Goal: Task Accomplishment & Management: Complete application form

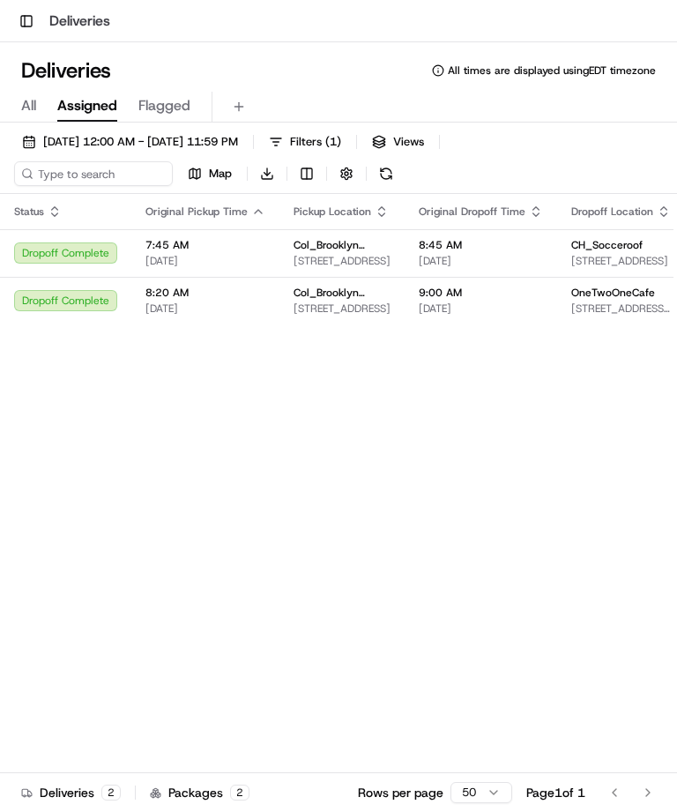
click at [26, 26] on button "Toggle Sidebar" at bounding box center [26, 21] width 25 height 25
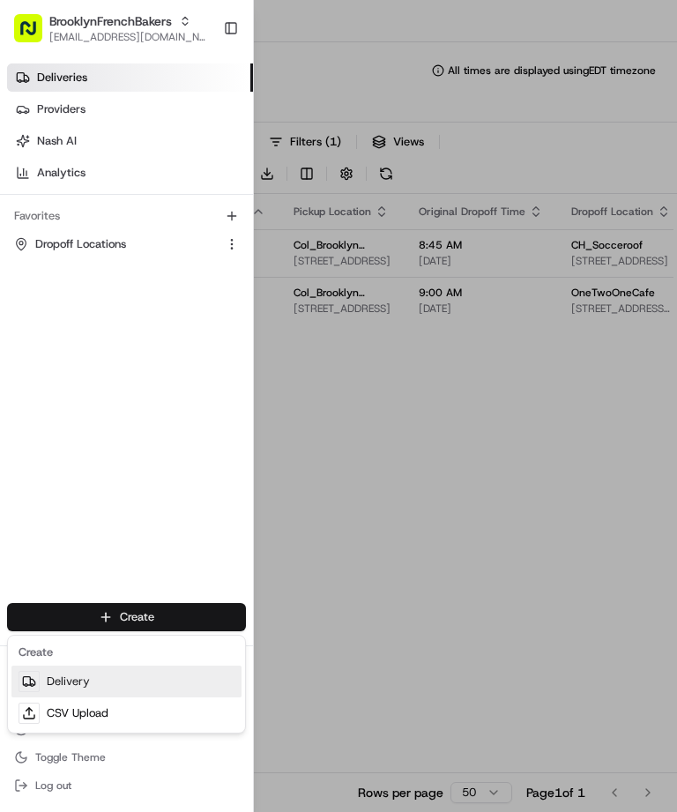
click at [69, 679] on link "Delivery" at bounding box center [126, 681] width 230 height 32
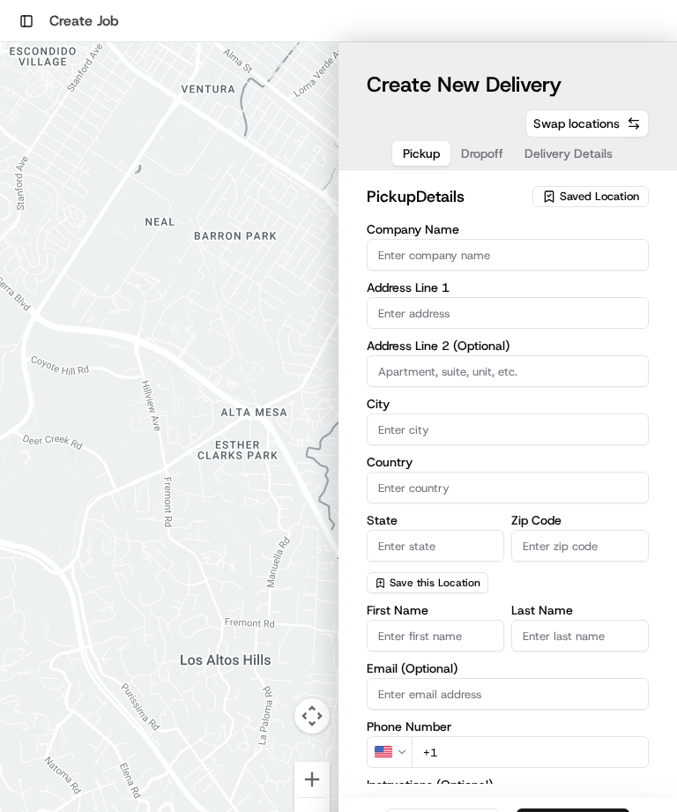
click at [590, 206] on div "Saved Location" at bounding box center [590, 196] width 116 height 21
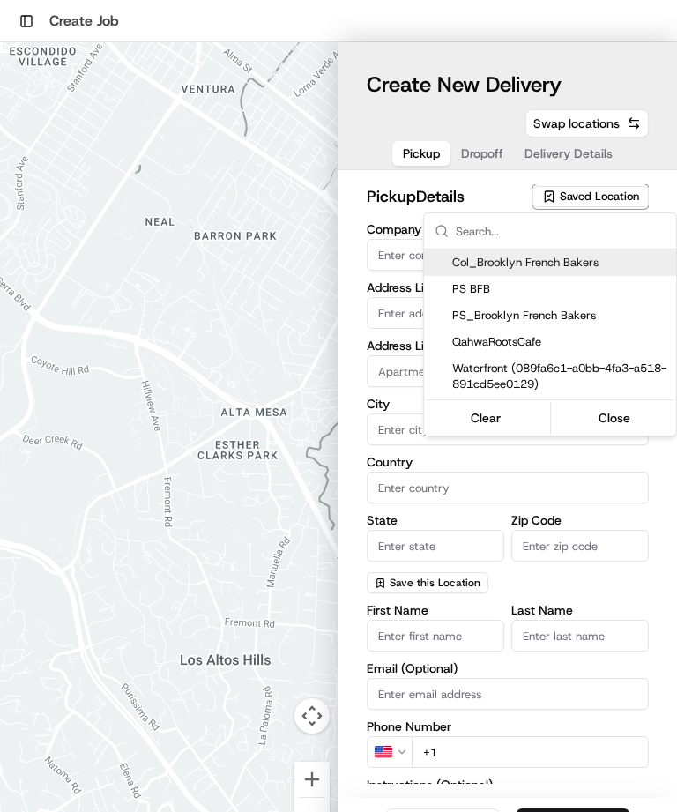
click at [589, 204] on html "Toggle Sidebar Create Job To navigate the map with touch gestures double-tap an…" at bounding box center [338, 406] width 677 height 812
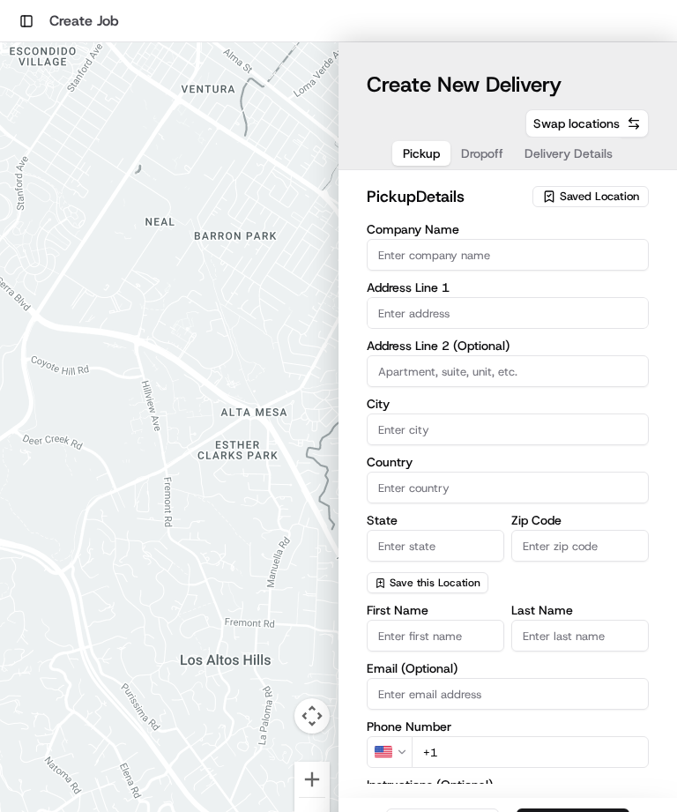
click at [594, 193] on span "Saved Location" at bounding box center [599, 197] width 79 height 16
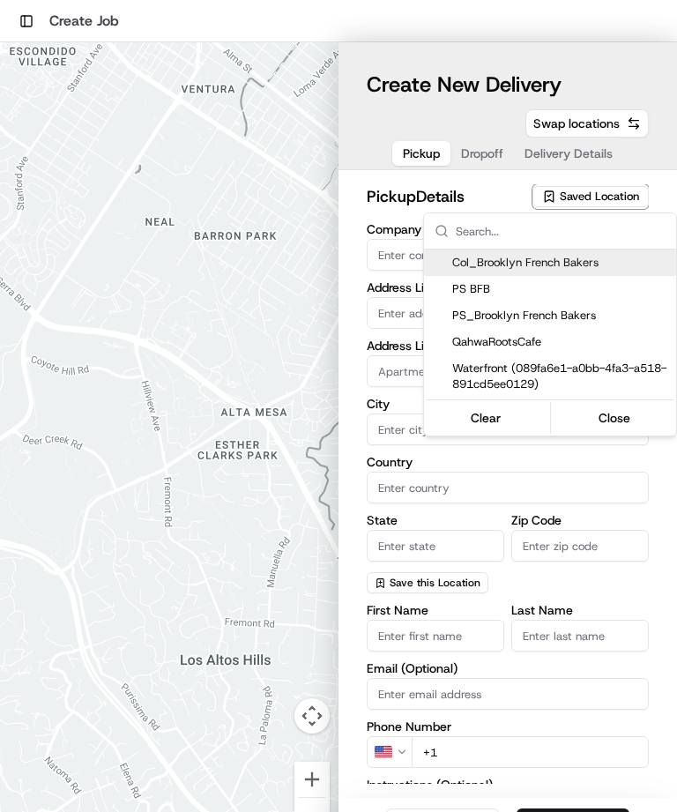
click at [570, 268] on span "Col_Brooklyn French Bakers" at bounding box center [560, 263] width 217 height 16
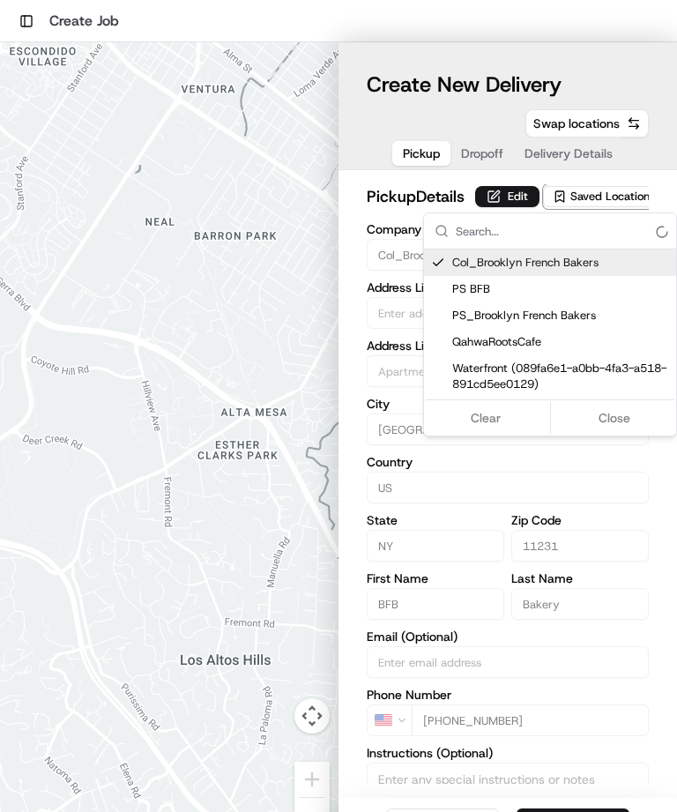
type input "Col_Brooklyn French Bakers"
type input "[GEOGRAPHIC_DATA]"
type input "US"
type input "NY"
type input "11231"
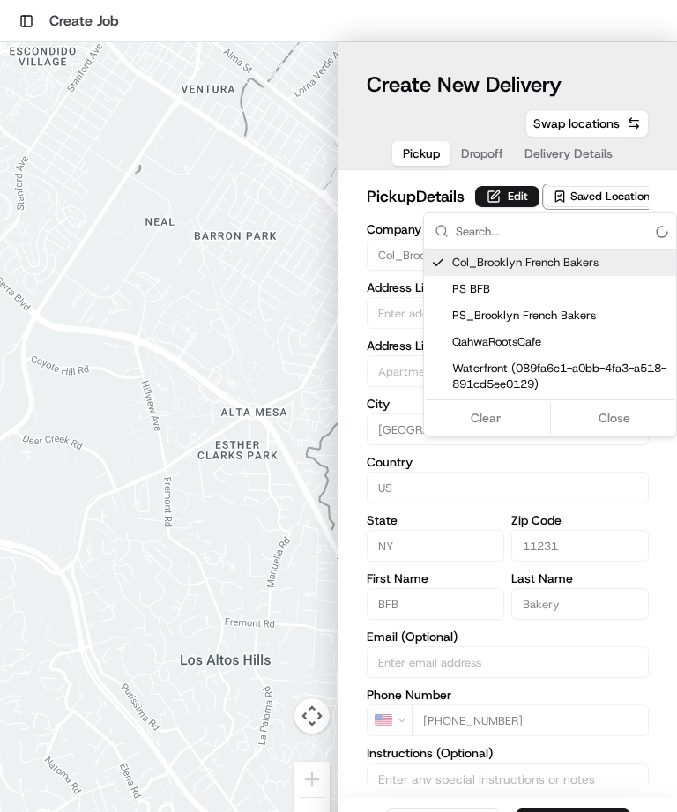
type input "BFB"
type input "Bakery"
type input "[PHONE_NUMBER]"
type input "[STREET_ADDRESS]"
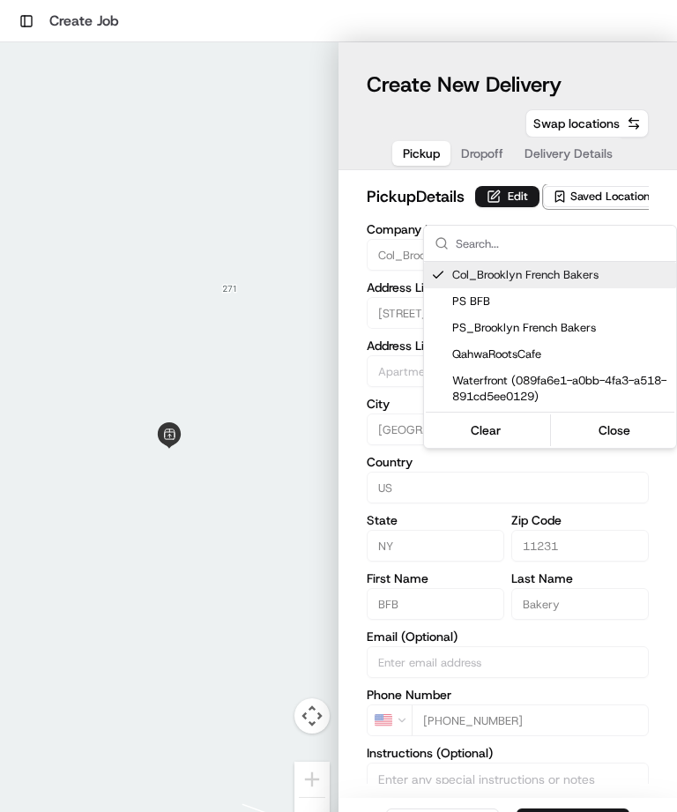
click at [557, 276] on span "Col_Brooklyn French Bakers" at bounding box center [560, 275] width 217 height 16
type input "+1"
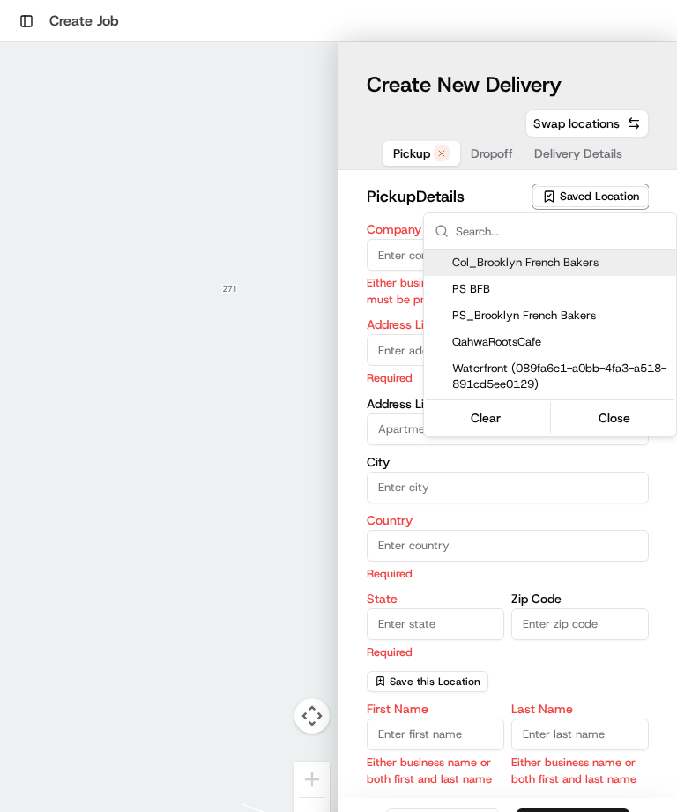
click at [496, 297] on div "PS BFB" at bounding box center [550, 289] width 252 height 26
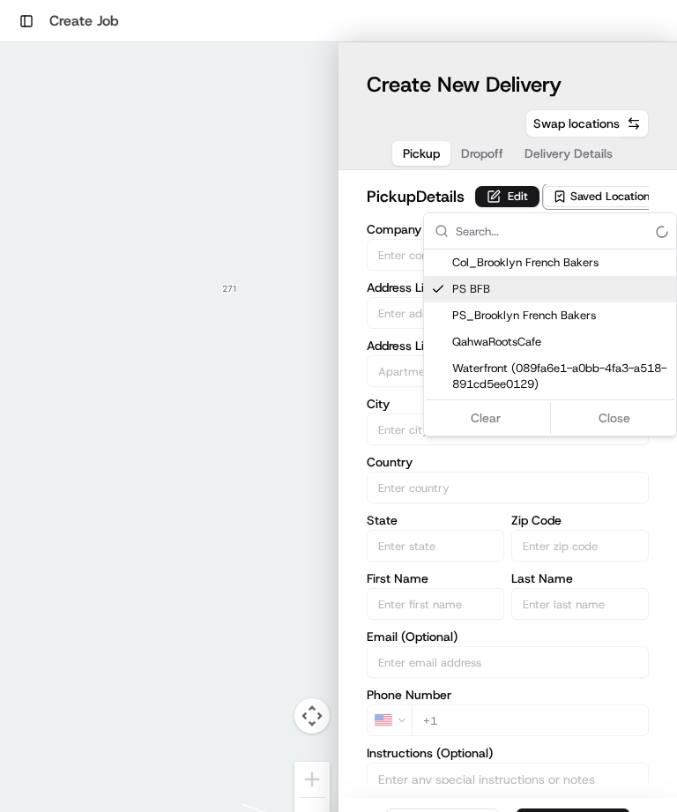
type input "PS BFB"
type input "[GEOGRAPHIC_DATA]"
type input "US"
type input "NY"
type input "11215"
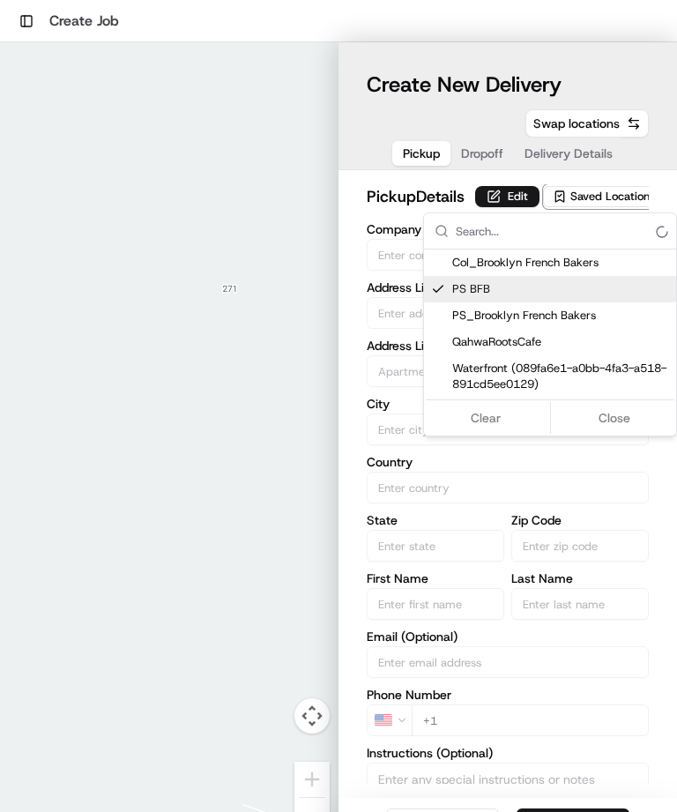
type input "BFB"
type input "PS"
type input "[PHONE_NUMBER]"
type input "[STREET_ADDRESS]"
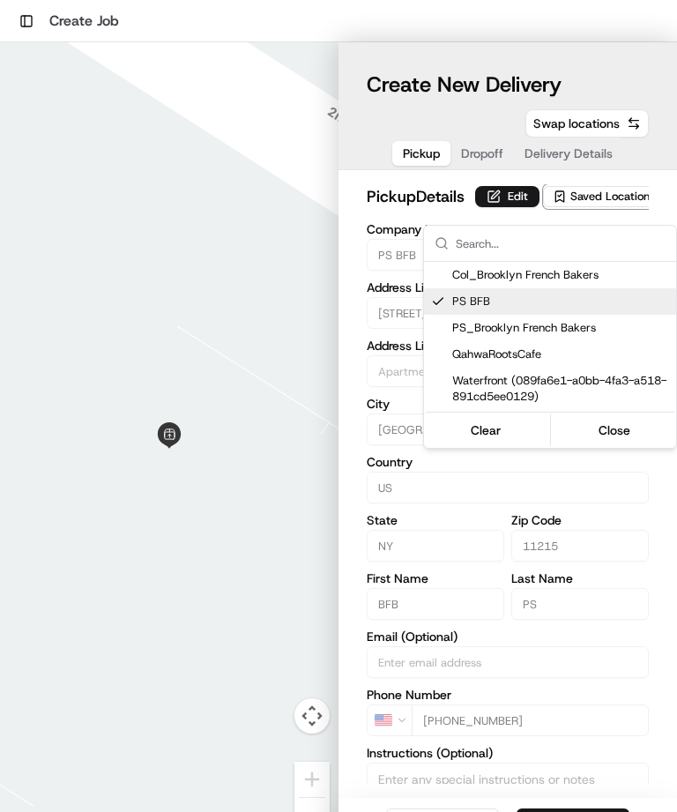
click at [568, 160] on html "Toggle Sidebar Create Job To navigate the map with touch gestures double-tap an…" at bounding box center [338, 406] width 677 height 812
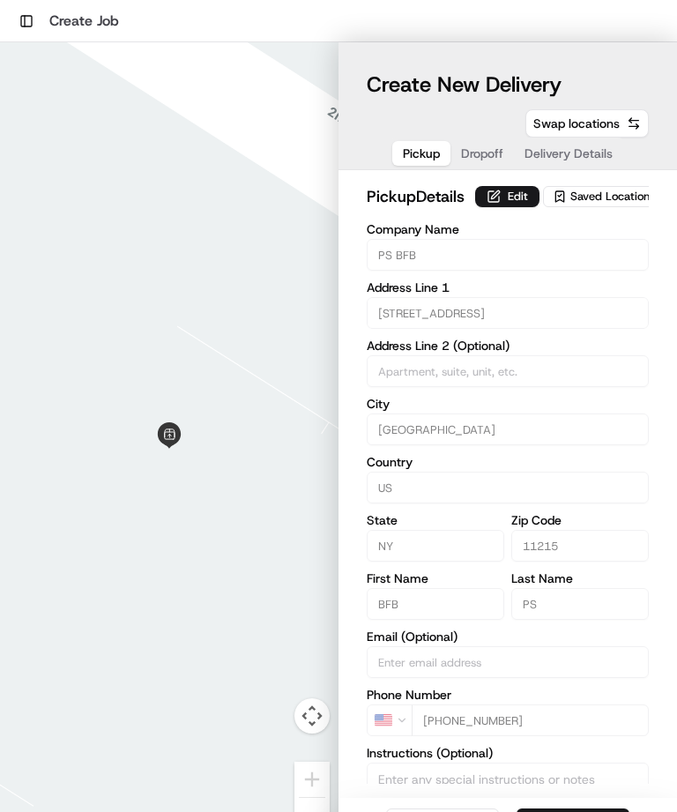
click at [419, 155] on span "Pickup" at bounding box center [421, 154] width 37 height 18
click at [480, 160] on span "Dropoff" at bounding box center [482, 154] width 42 height 18
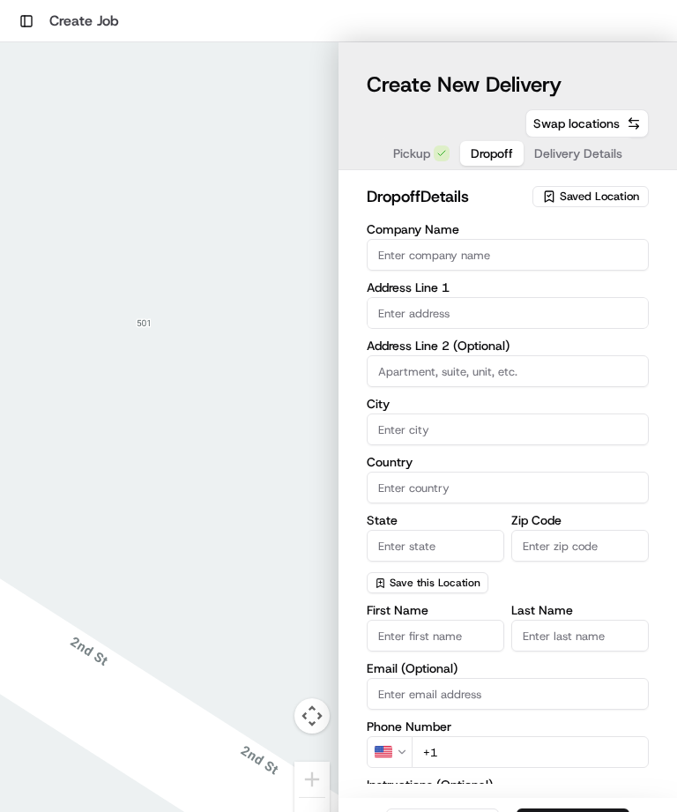
click at [411, 152] on span "Pickup" at bounding box center [411, 154] width 37 height 18
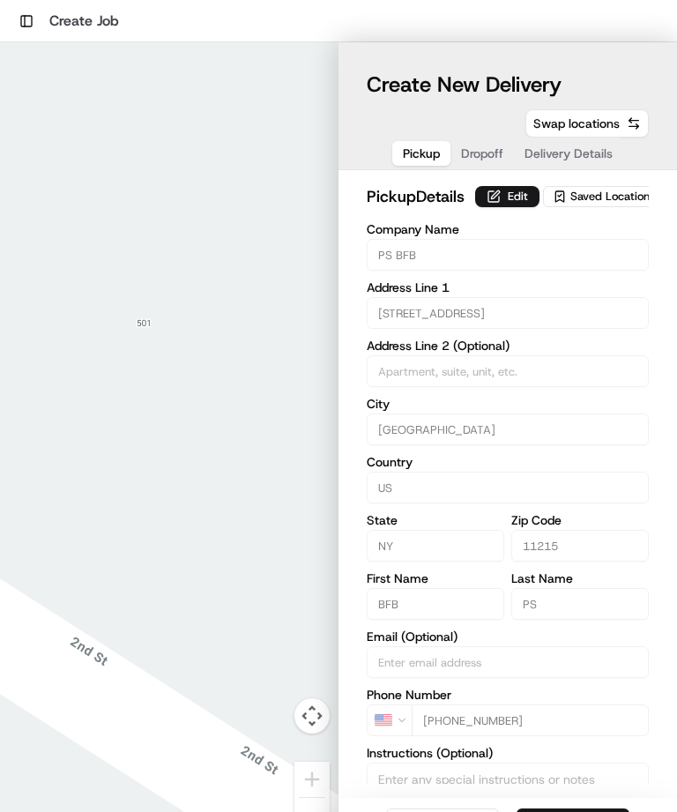
click at [483, 158] on span "Dropoff" at bounding box center [482, 154] width 42 height 18
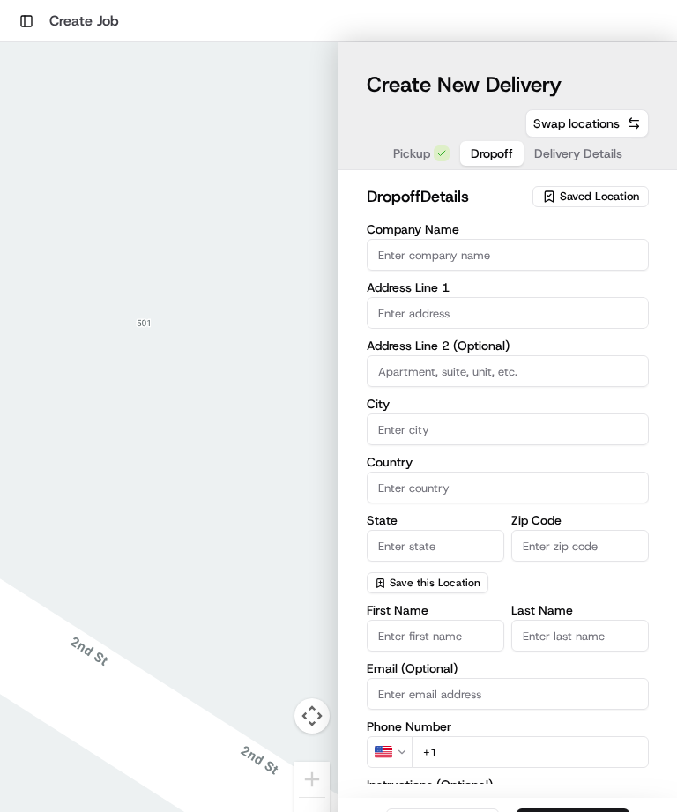
click at [602, 204] on span "Saved Location" at bounding box center [599, 197] width 79 height 16
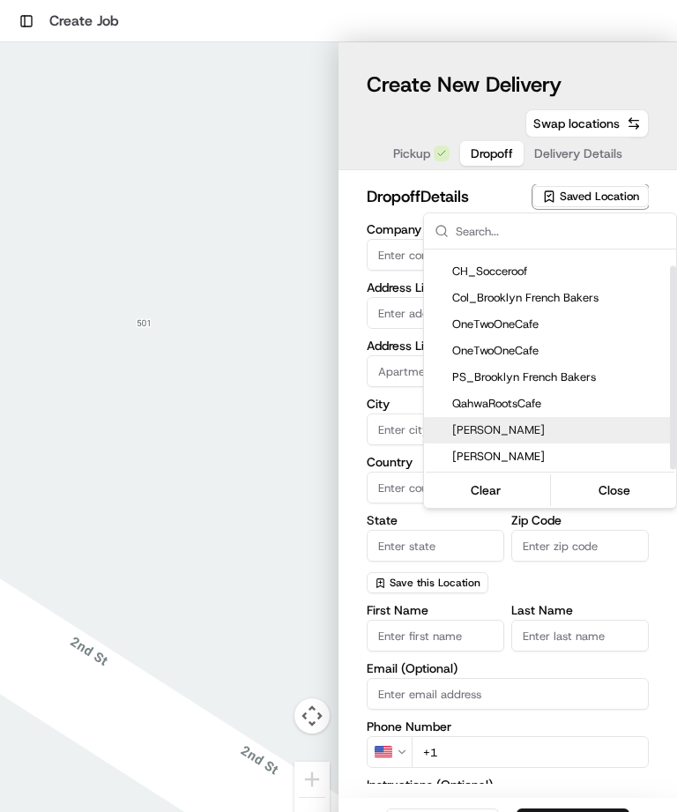
scroll to position [18, 0]
click at [572, 379] on span "PS_Brooklyn French Bakers" at bounding box center [560, 377] width 217 height 16
type input "PS_Brooklyn French Bakers"
type input "[GEOGRAPHIC_DATA]"
type input "US"
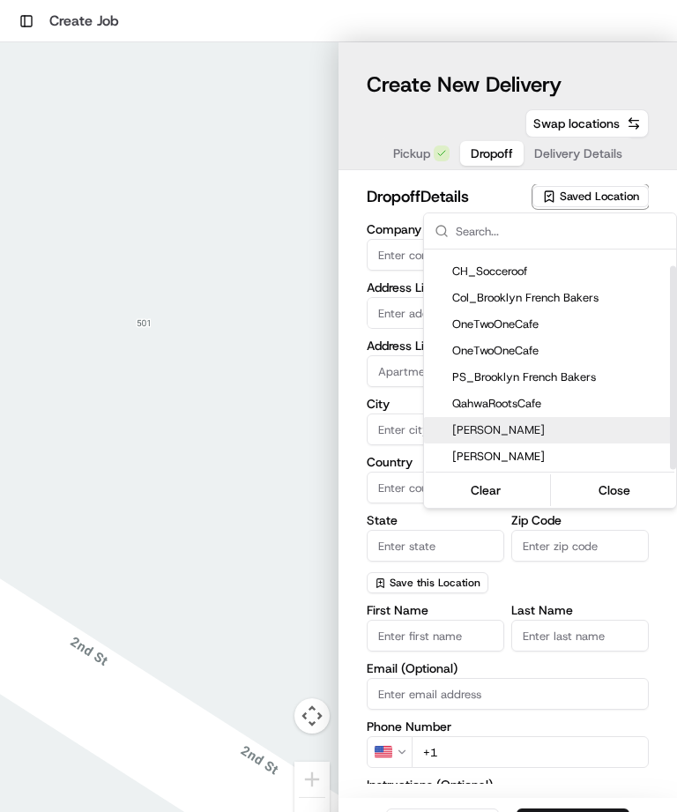
type input "NY"
type input "11215"
type input "BFB"
type input "PSlope"
type input "[PHONE_NUMBER]"
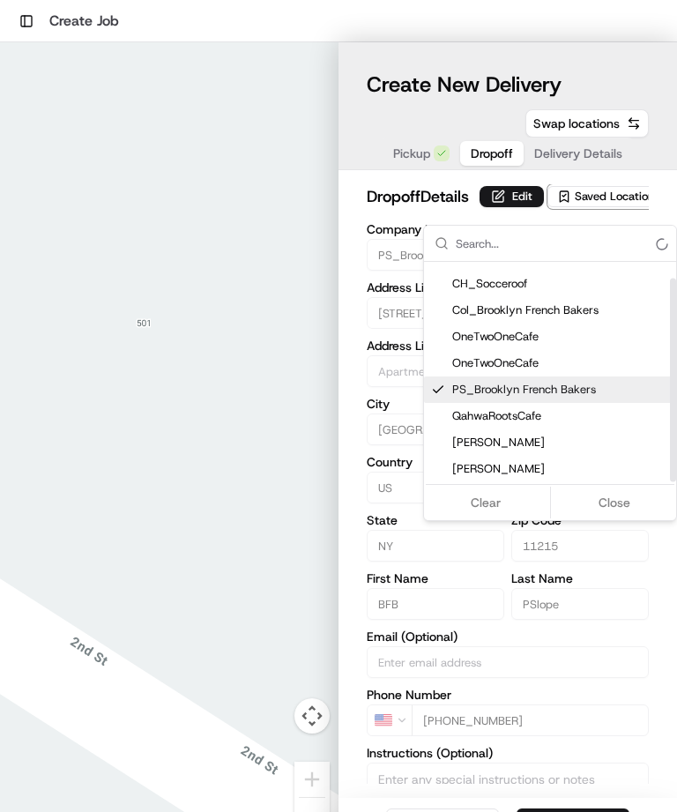
type input "[STREET_ADDRESS]"
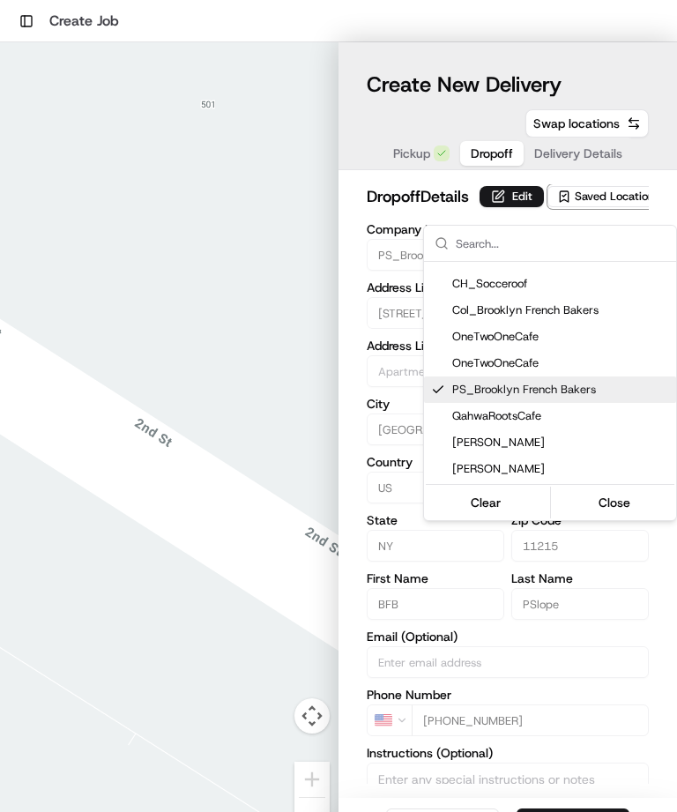
click at [573, 160] on html "Toggle Sidebar Create Job To navigate the map with touch gestures double-tap an…" at bounding box center [338, 406] width 677 height 812
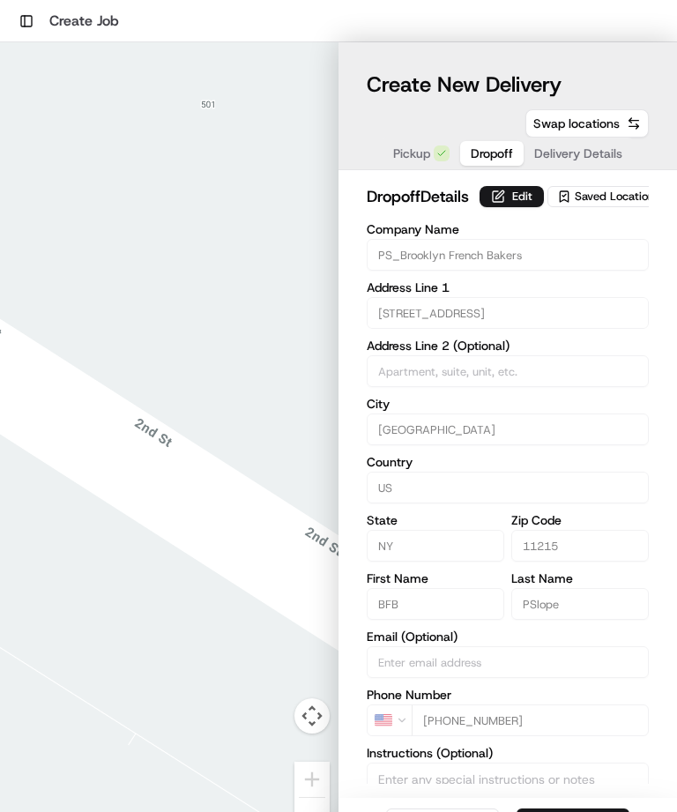
click at [572, 154] on span "Delivery Details" at bounding box center [578, 154] width 88 height 18
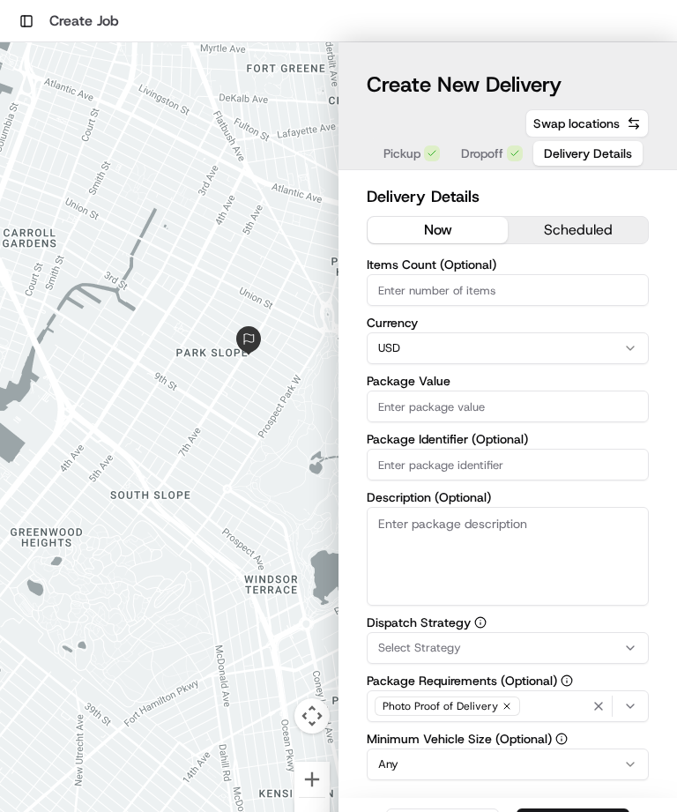
click at [399, 150] on span "Pickup" at bounding box center [401, 154] width 37 height 18
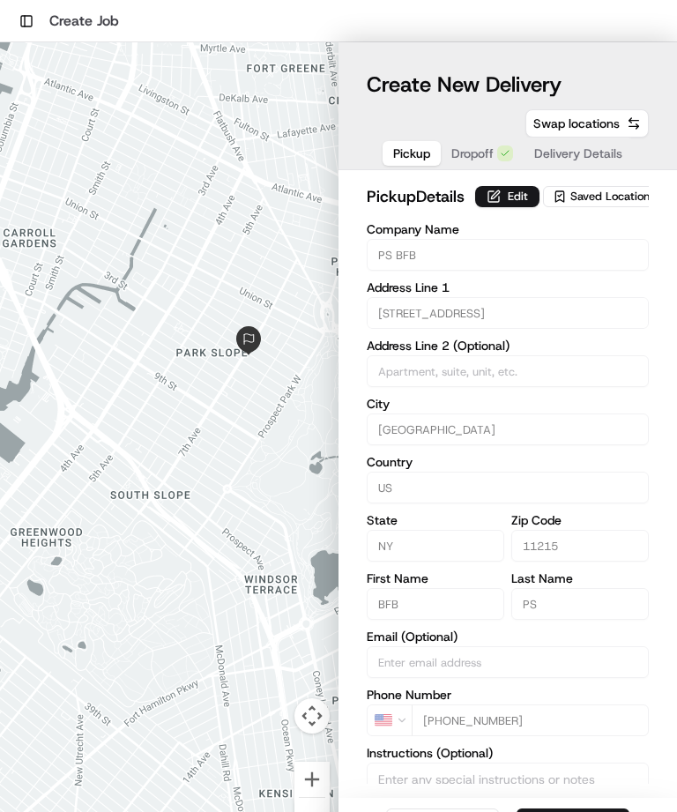
click at [597, 204] on span "Saved Location" at bounding box center [609, 197] width 79 height 16
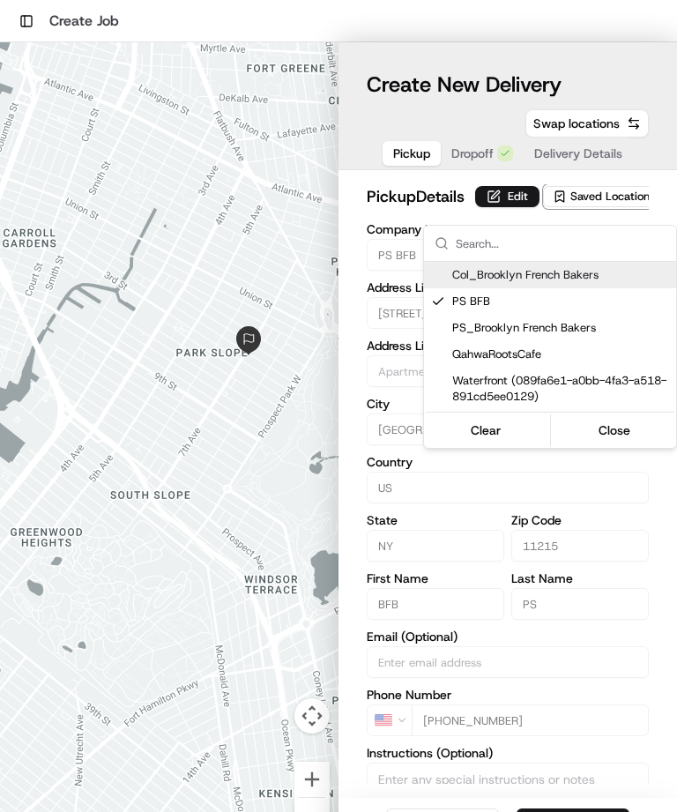
click at [546, 277] on span "Col_Brooklyn French Bakers" at bounding box center [560, 275] width 217 height 16
type input "Col_Brooklyn French Bakers"
type input "11231"
type input "Bakery"
type input "[PHONE_NUMBER]"
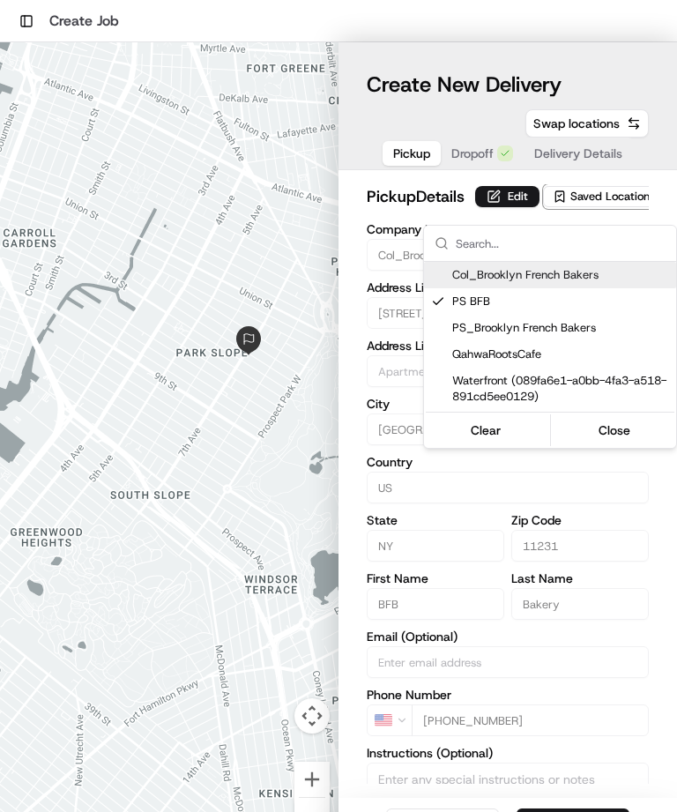
type input "[STREET_ADDRESS]"
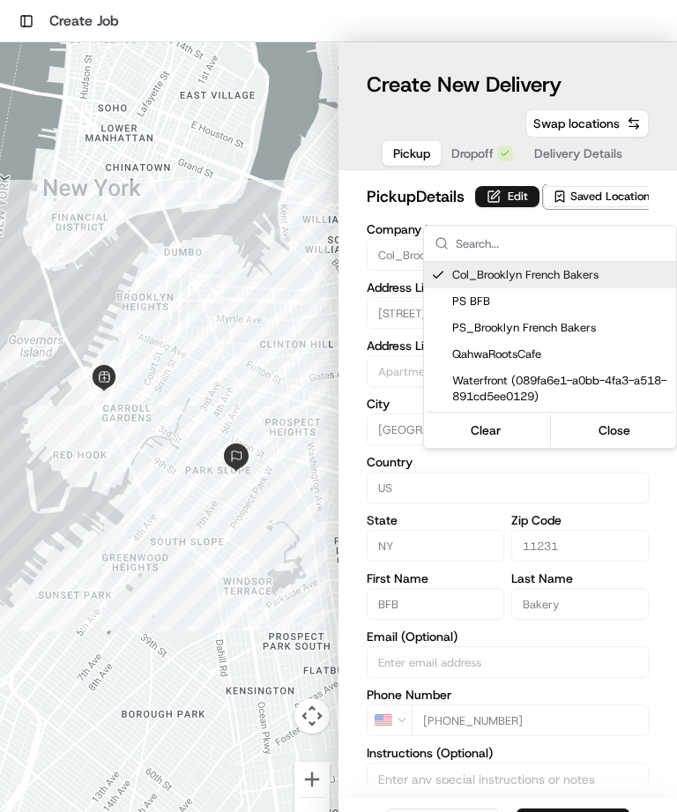
click at [473, 154] on html "Toggle Sidebar Create Job To navigate the map with touch gestures double-tap an…" at bounding box center [338, 406] width 677 height 812
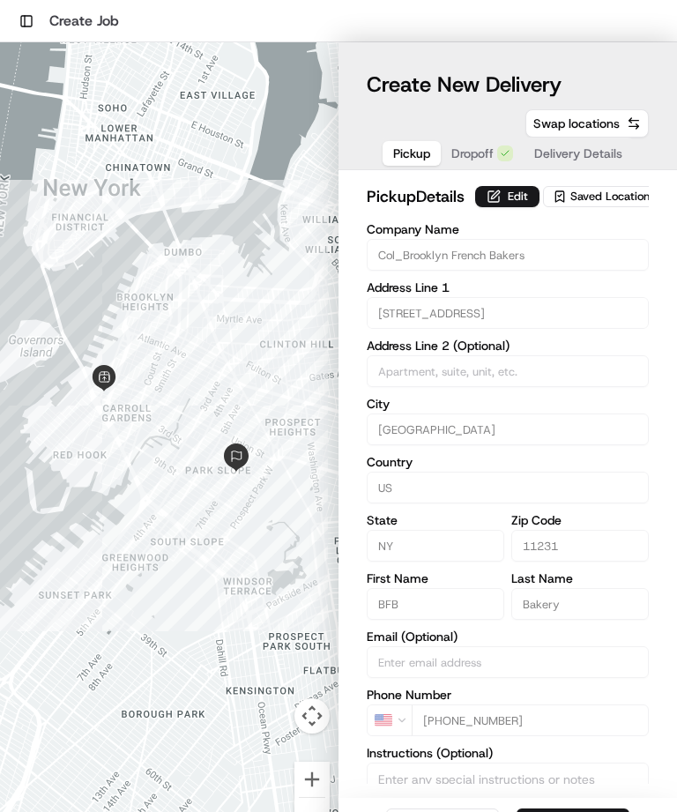
click at [411, 155] on span "Pickup" at bounding box center [411, 154] width 37 height 18
click at [408, 149] on span "Pickup" at bounding box center [411, 154] width 37 height 18
click at [479, 152] on span "Dropoff" at bounding box center [472, 154] width 42 height 18
click at [406, 160] on span "Pickup" at bounding box center [411, 154] width 37 height 18
click at [473, 158] on span "Dropoff" at bounding box center [472, 154] width 42 height 18
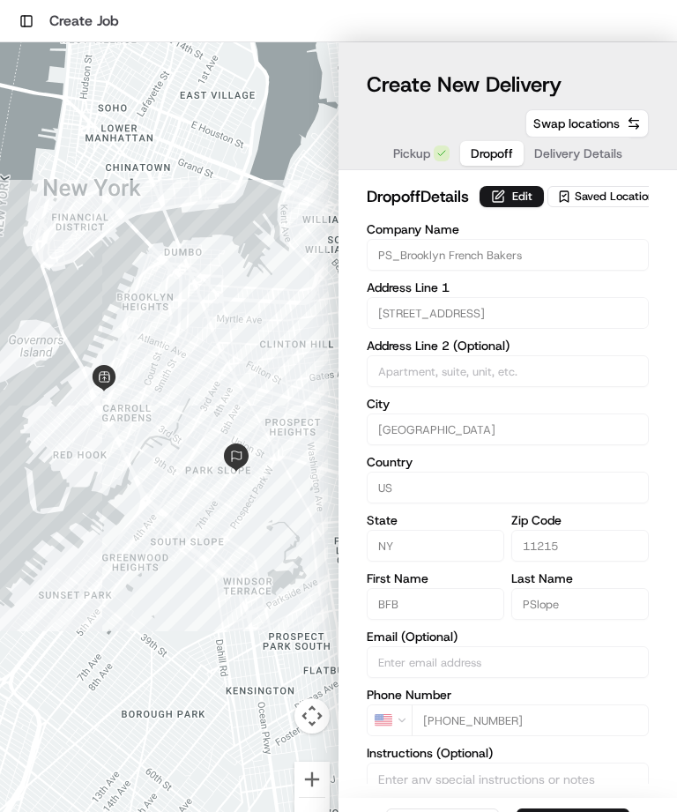
click at [582, 157] on span "Delivery Details" at bounding box center [578, 154] width 88 height 18
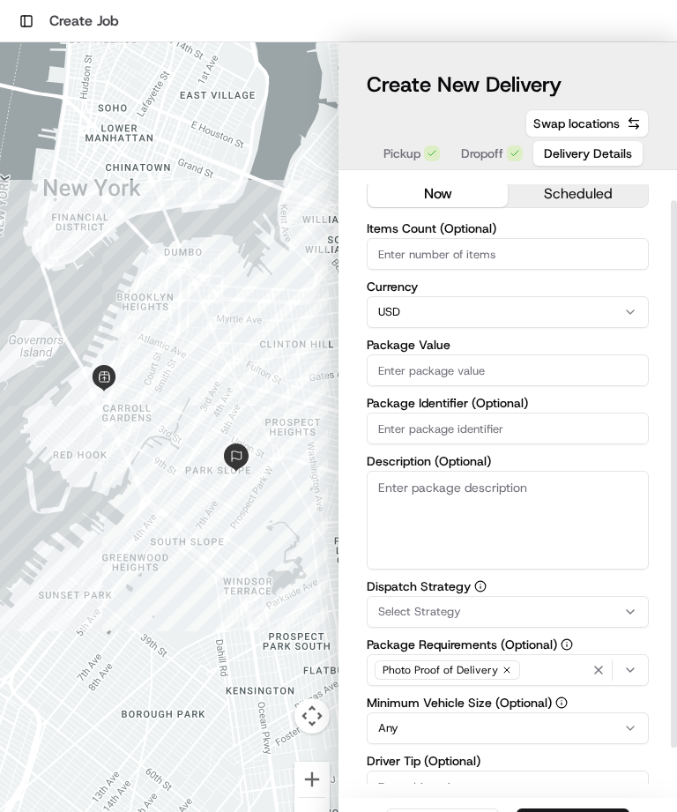
scroll to position [38, 0]
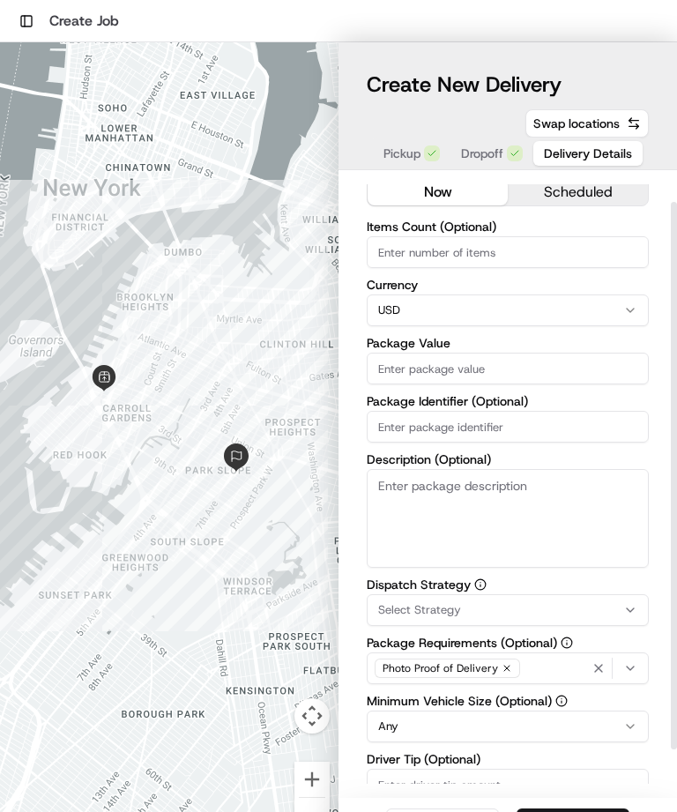
click at [453, 251] on input "Items Count (Optional)" at bounding box center [508, 252] width 282 height 32
type input "3"
click at [485, 373] on input "Package Value" at bounding box center [508, 368] width 282 height 32
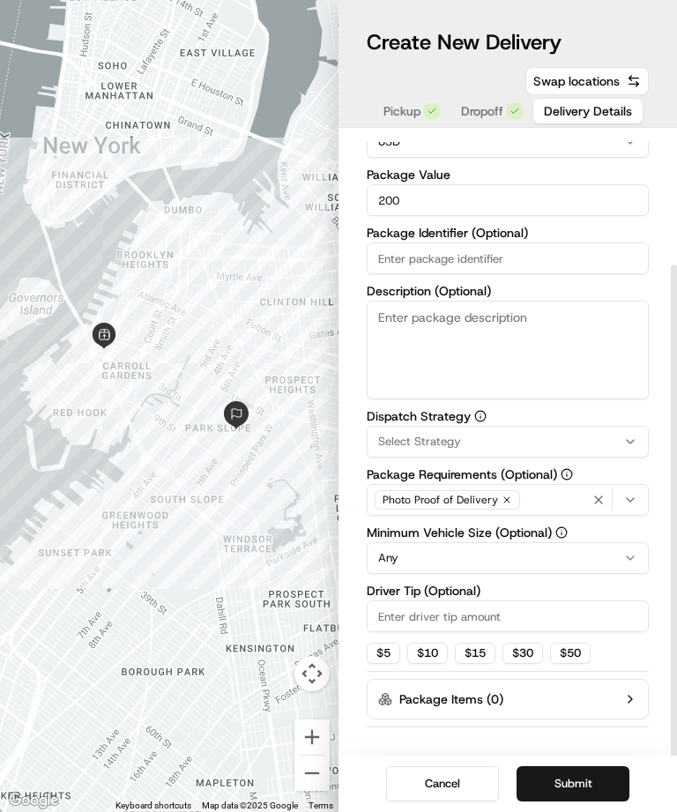
scroll to position [99, 0]
type input "200"
click at [592, 783] on button "Submit" at bounding box center [572, 783] width 113 height 35
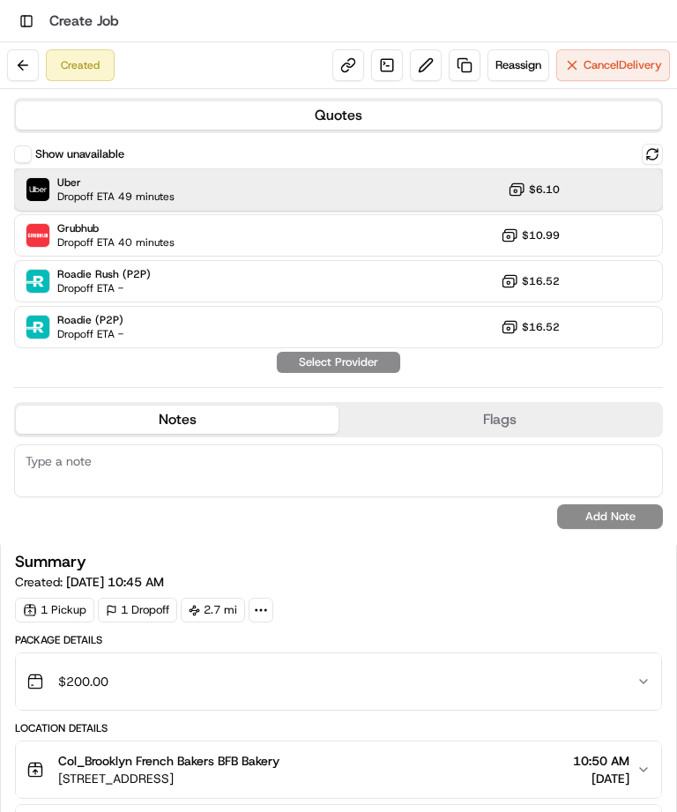
click at [207, 185] on div "Uber Dropoff ETA 49 minutes $6.10" at bounding box center [338, 189] width 649 height 42
click at [361, 365] on button "Assign Provider" at bounding box center [338, 362] width 125 height 21
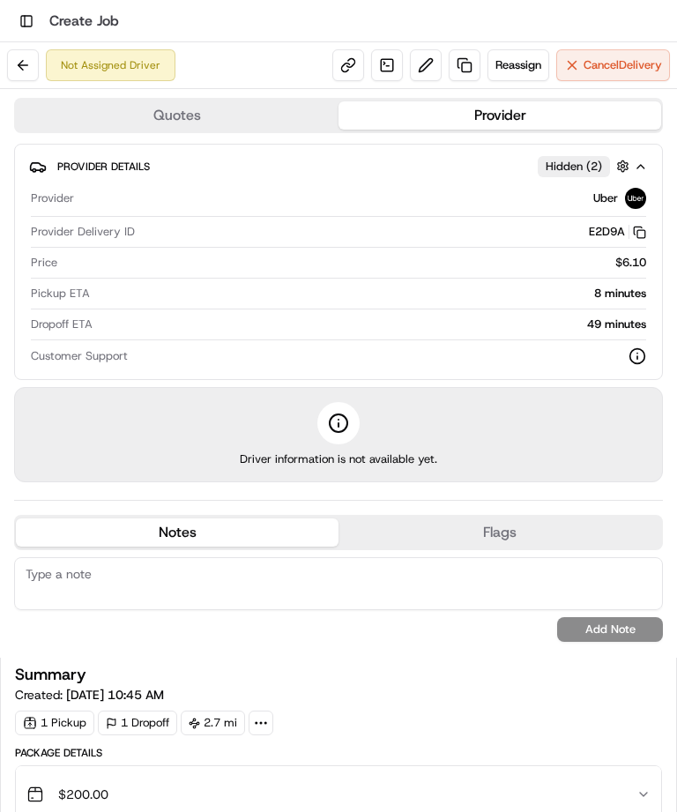
click at [20, 33] on button "Toggle Sidebar" at bounding box center [26, 21] width 25 height 25
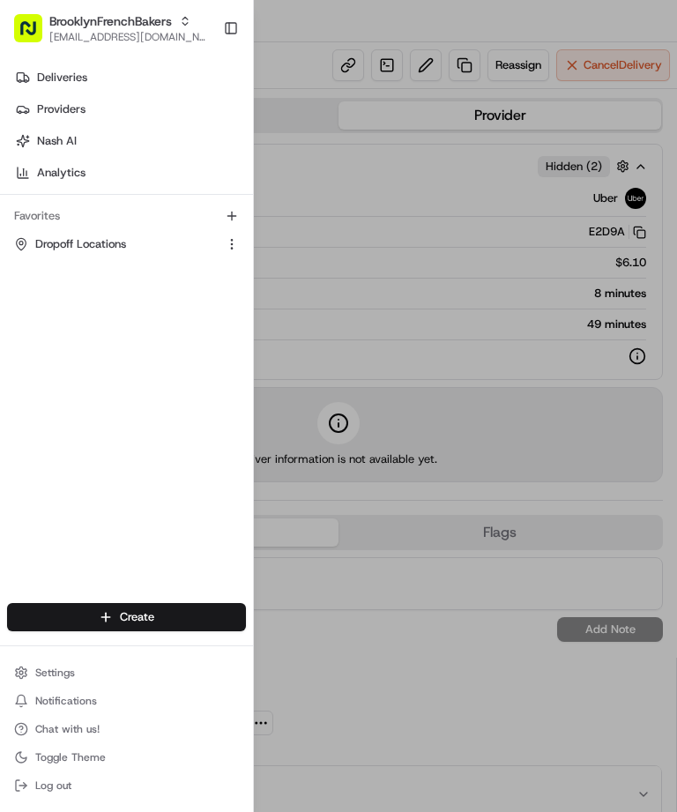
click at [72, 72] on span "Deliveries" at bounding box center [62, 78] width 50 height 16
